Goal: Information Seeking & Learning: Learn about a topic

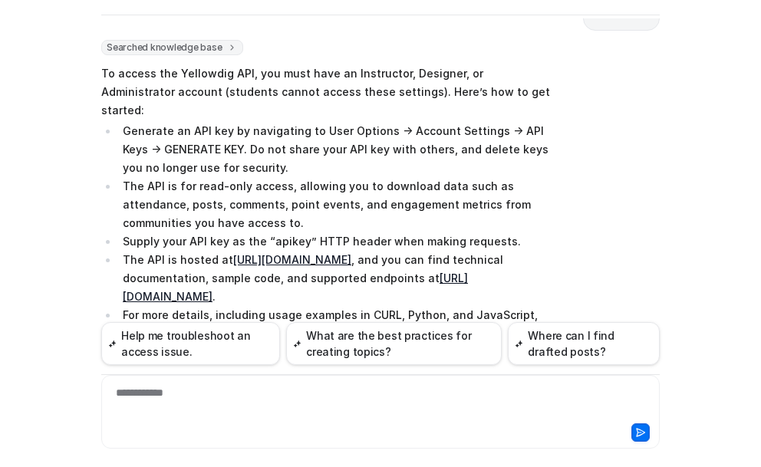
scroll to position [143, 0]
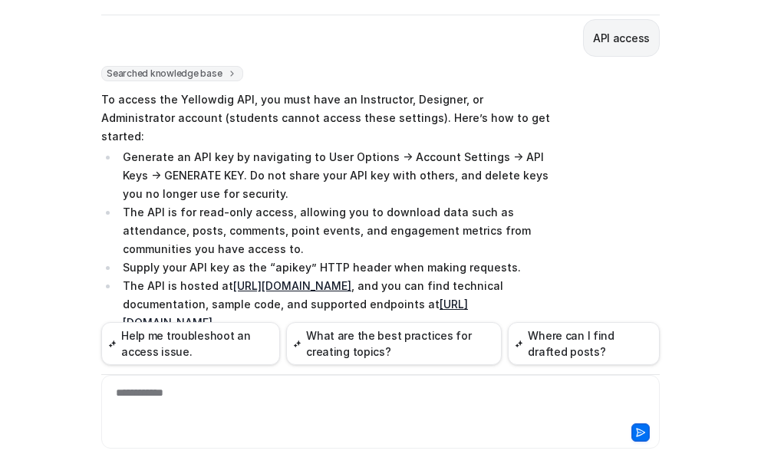
click at [208, 398] on div "**********" at bounding box center [380, 402] width 551 height 35
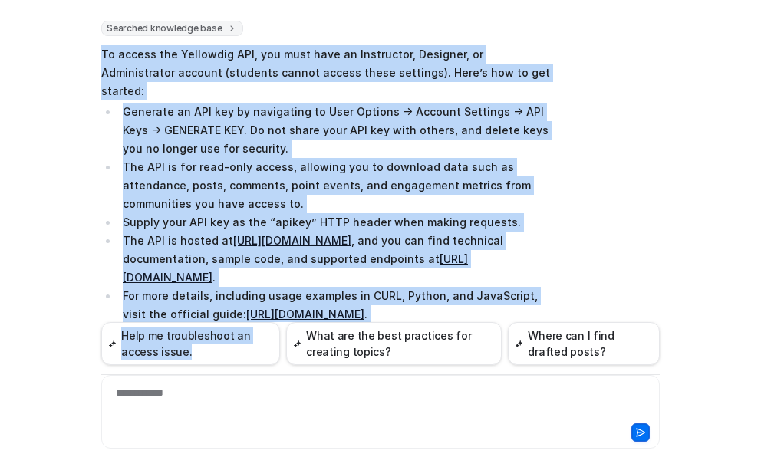
scroll to position [291, 0]
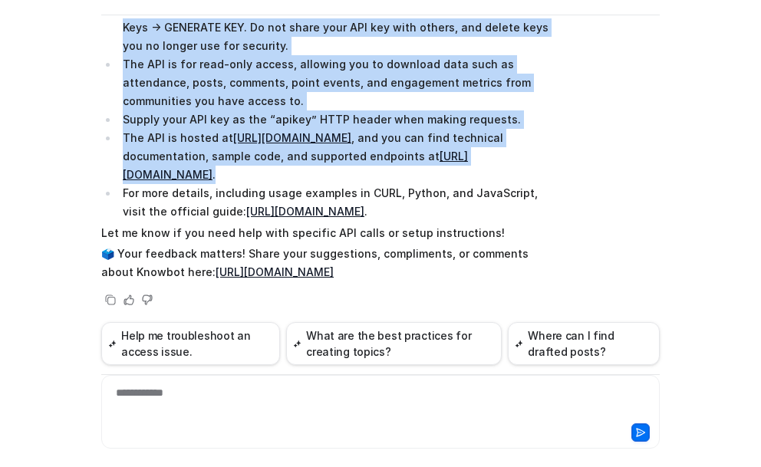
drag, startPoint x: 97, startPoint y: 24, endPoint x: 394, endPoint y: 157, distance: 325.7
click at [394, 157] on span "To access the Yellowdig API, you must have an Instructor, Designer, or Administ…" at bounding box center [325, 111] width 449 height 345
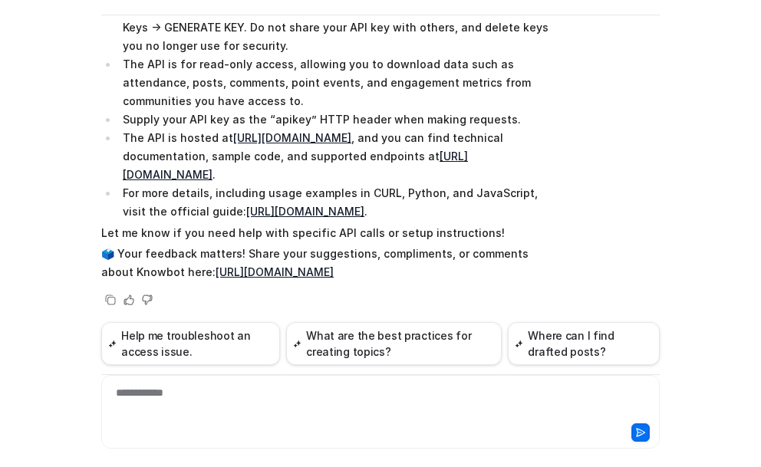
click at [258, 212] on li "For more details, including usage examples in CURL, Python, and JavaScript, vis…" at bounding box center [334, 202] width 432 height 37
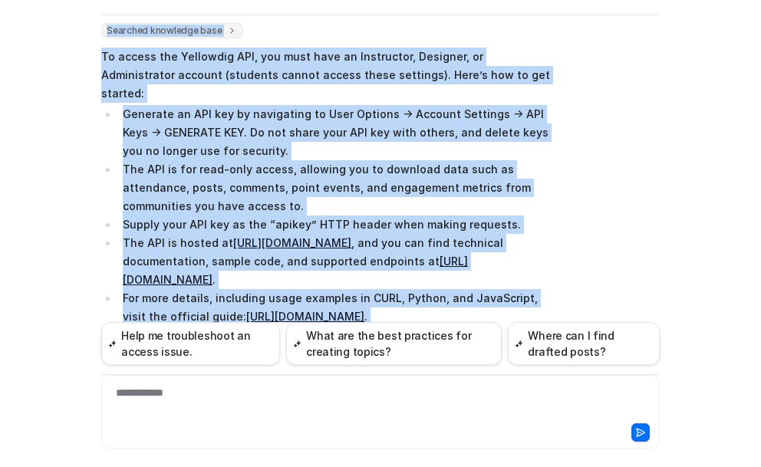
scroll to position [72, 0]
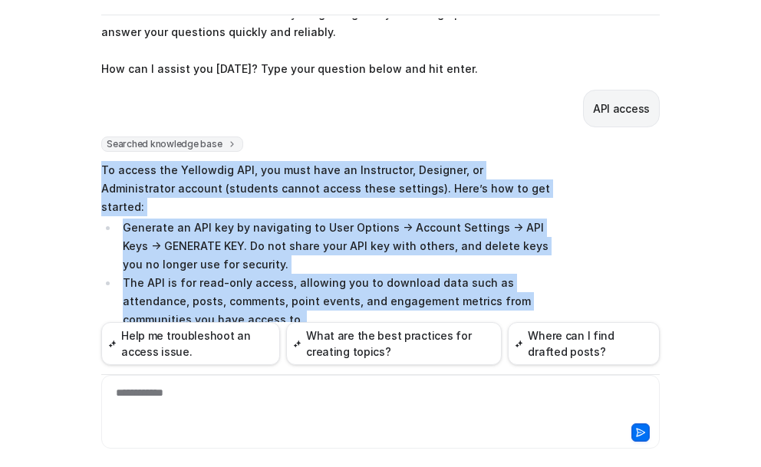
drag, startPoint x: 259, startPoint y: 213, endPoint x: 100, endPoint y: 171, distance: 164.2
click at [101, 171] on span "To access the Yellowdig API, you must have an Instructor, Designer, or Administ…" at bounding box center [325, 330] width 449 height 345
copy span "To access the Yellowdig API, you must have an Instructor, Designer, or Administ…"
click at [592, 187] on div "Searched knowledge base search_queries : [ "API access", "API documentation", "…" at bounding box center [380, 332] width 559 height 391
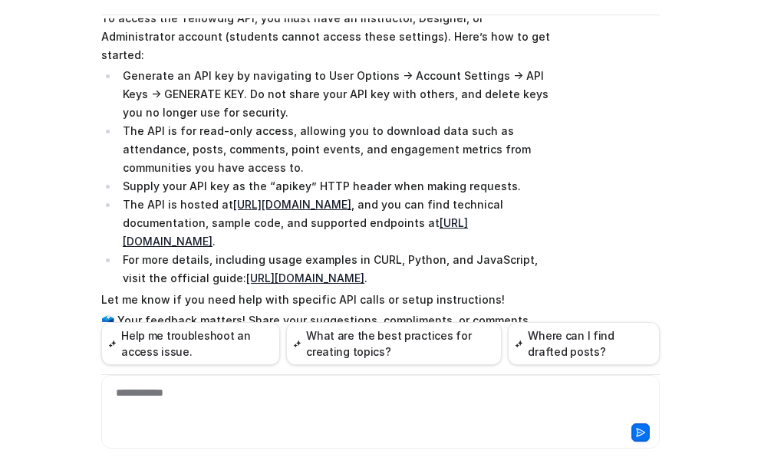
scroll to position [296, 0]
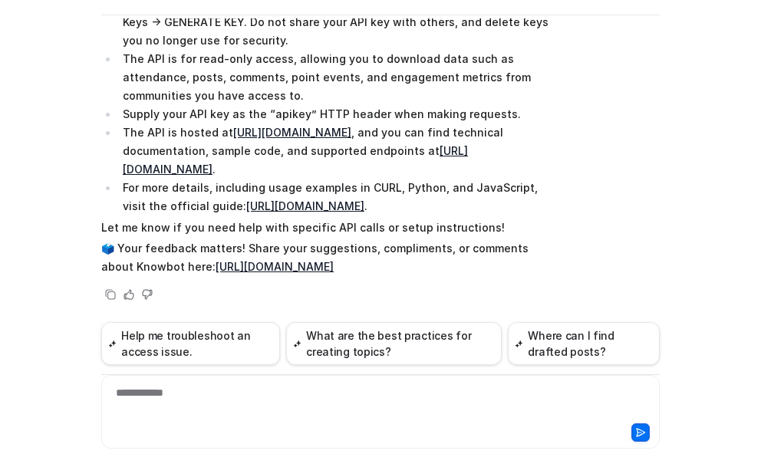
click at [293, 200] on link "[URL][DOMAIN_NAME]" at bounding box center [305, 206] width 118 height 13
